Goal: Task Accomplishment & Management: Complete application form

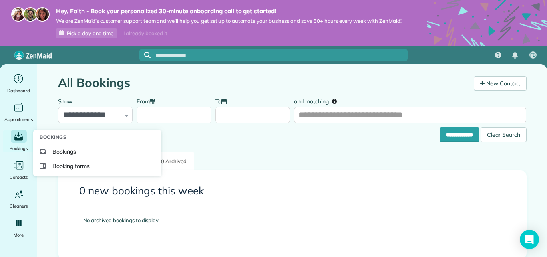
click at [57, 168] on span "Booking forms" at bounding box center [70, 166] width 37 height 8
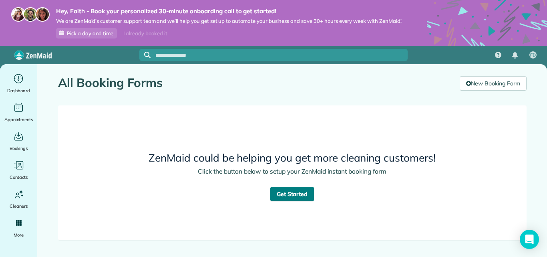
click at [297, 199] on link "Get Started" at bounding box center [292, 194] width 44 height 14
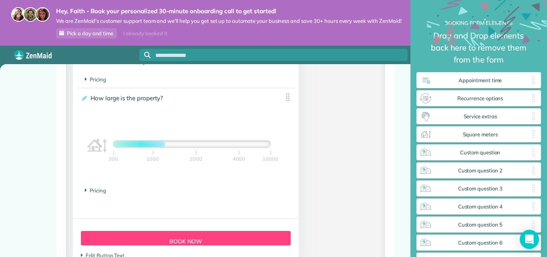
scroll to position [840, 0]
